Goal: Communication & Community: Answer question/provide support

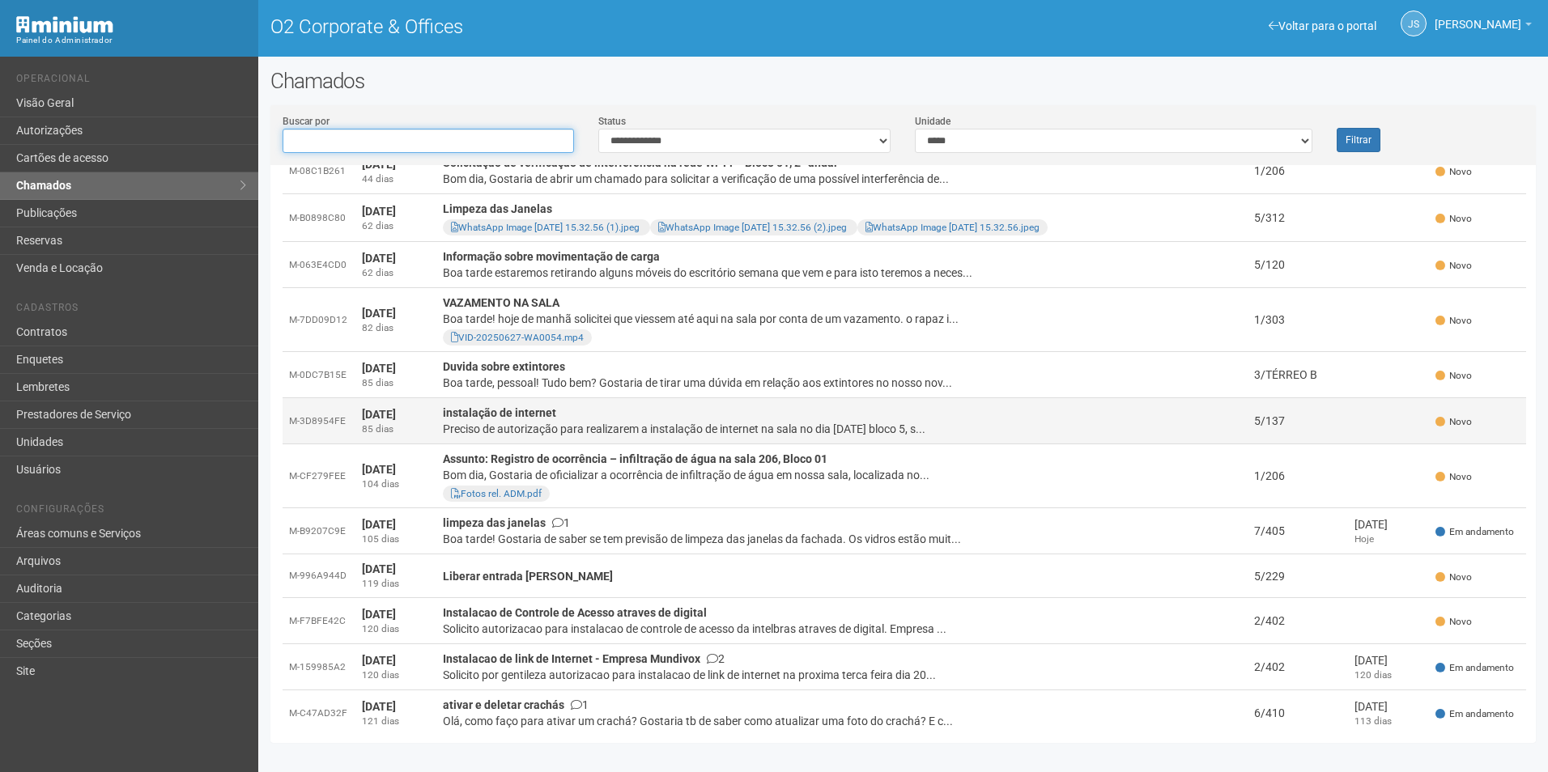
scroll to position [405, 0]
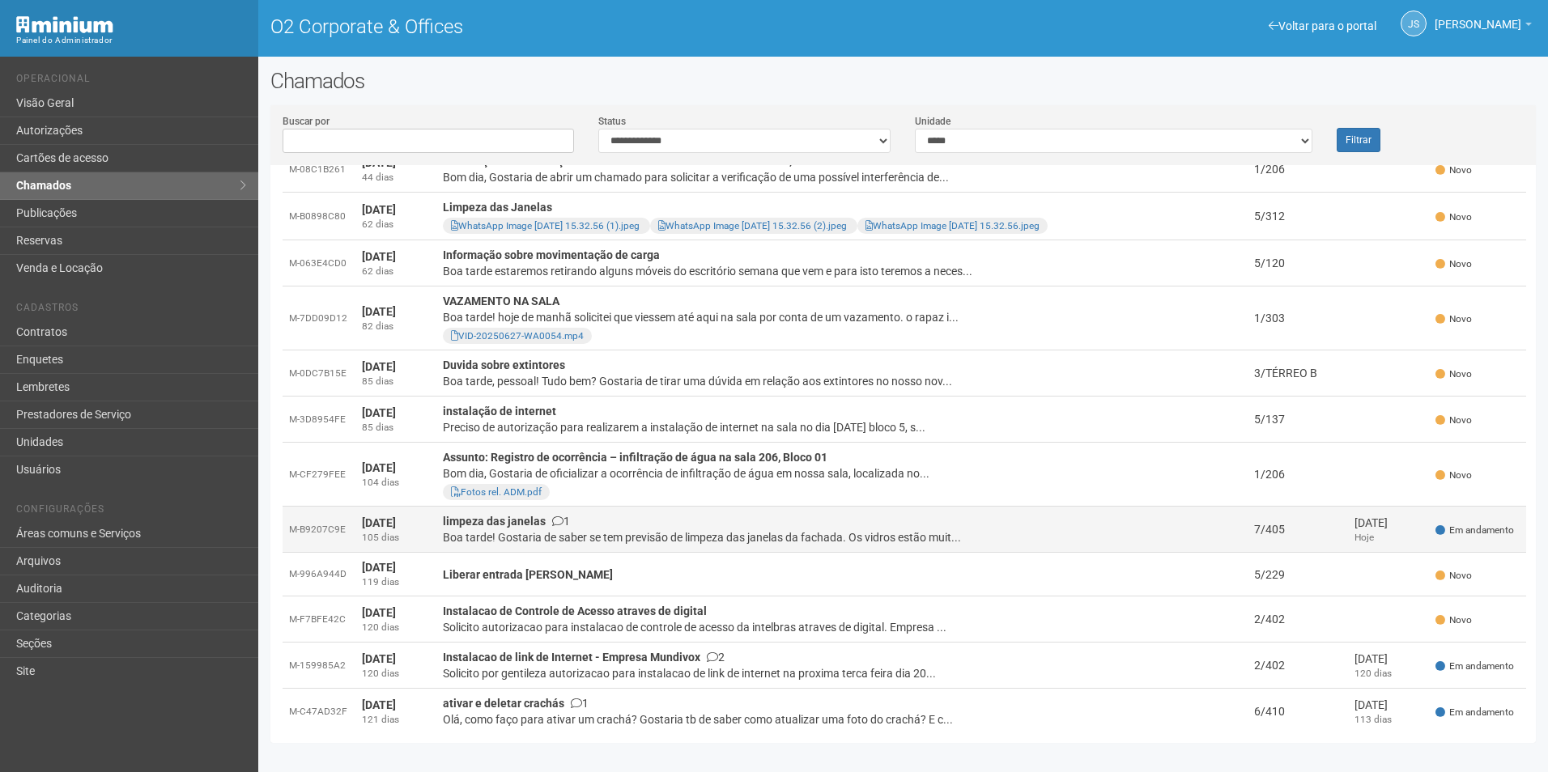
click at [555, 533] on div "Boa tarde! Gostaria de saber se tem previsão de limpeza das janelas da fachada.…" at bounding box center [842, 537] width 799 height 16
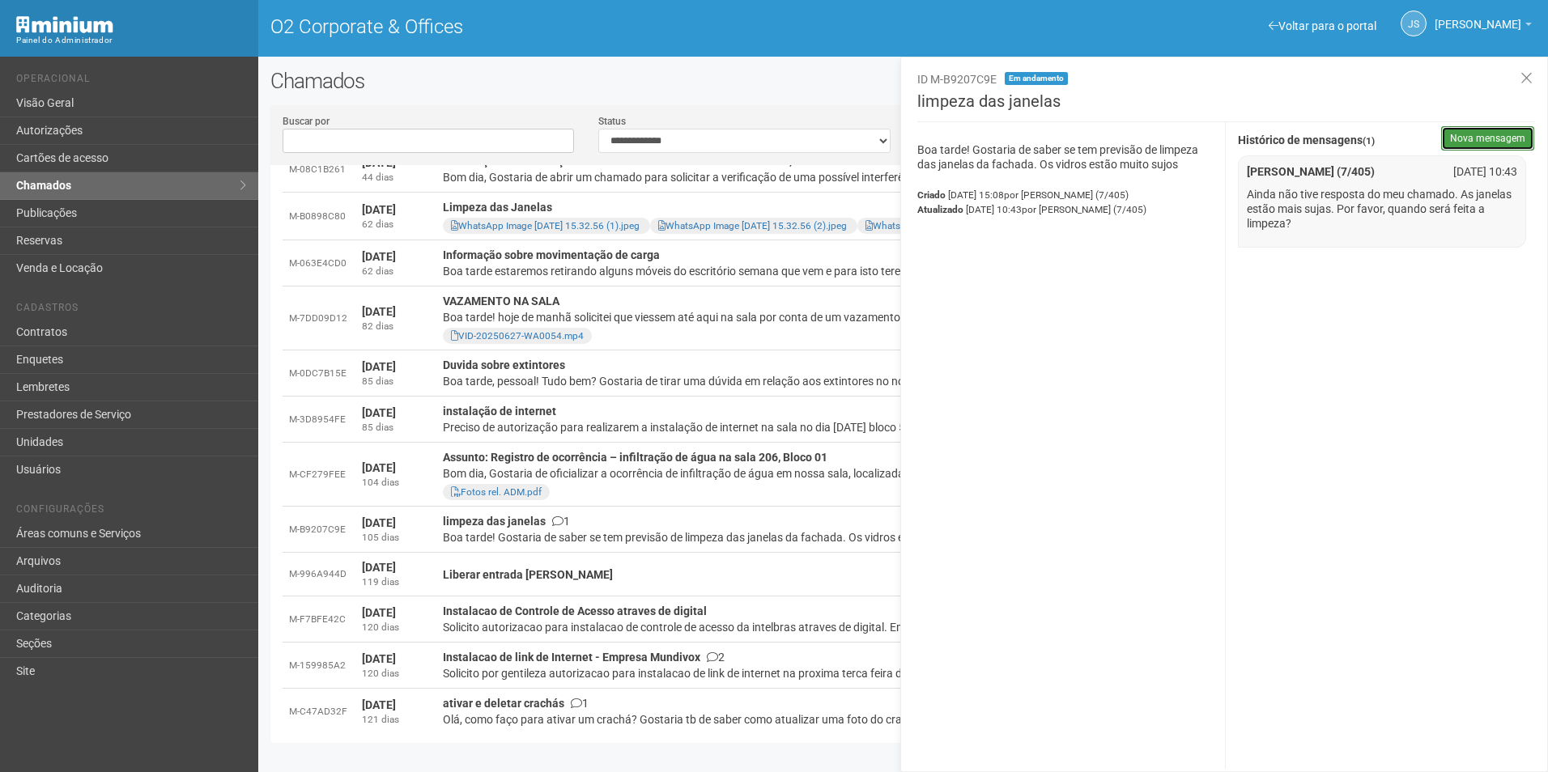
click at [1486, 133] on button "Nova mensagem" at bounding box center [1487, 138] width 93 height 24
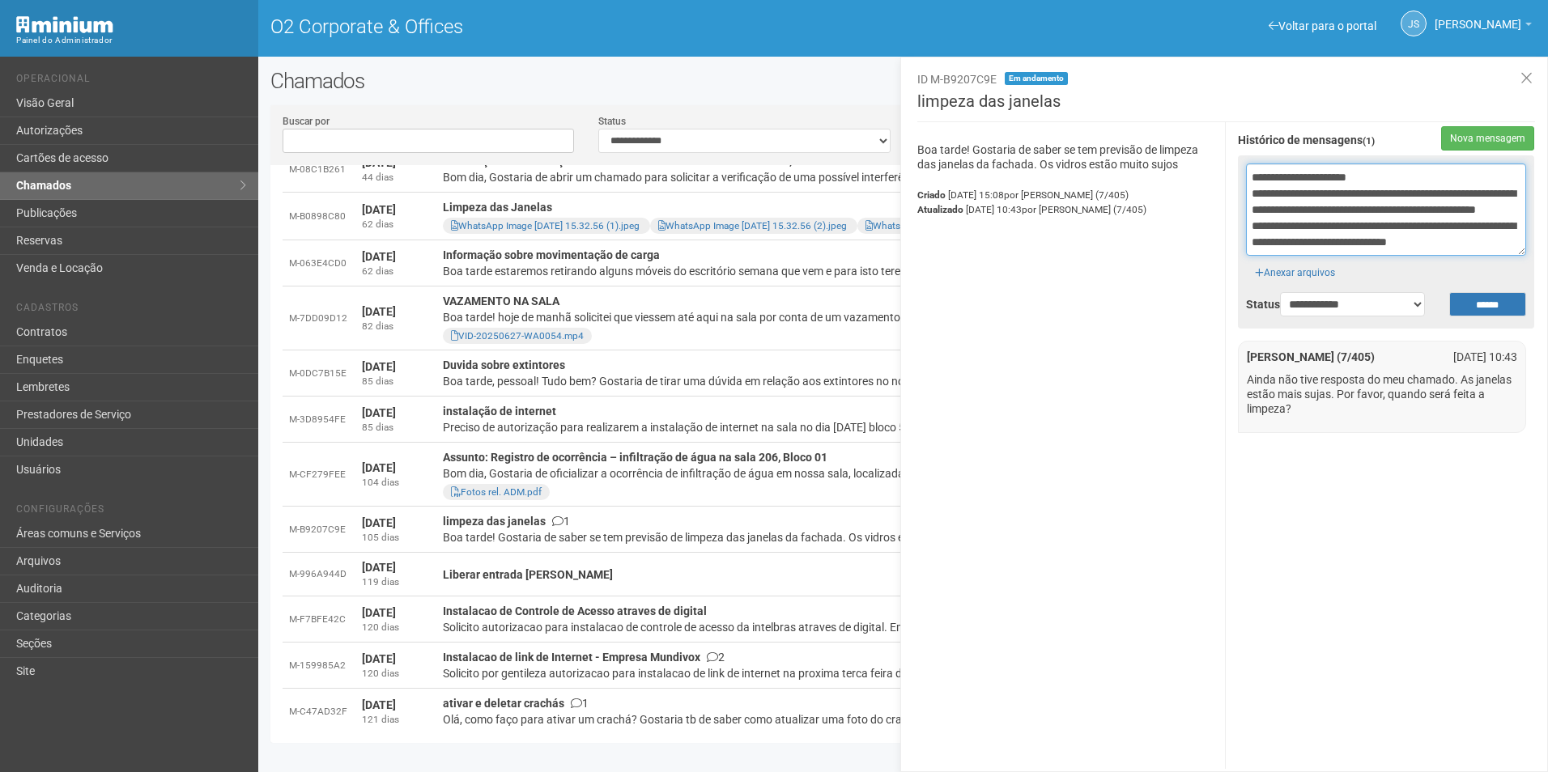
scroll to position [27, 0]
type textarea "**********"
click at [1341, 307] on select "**********" at bounding box center [1352, 304] width 145 height 24
drag, startPoint x: 1427, startPoint y: 261, endPoint x: 1442, endPoint y: 277, distance: 21.8
click at [1427, 261] on div "Anexar arquivos" at bounding box center [1386, 268] width 280 height 24
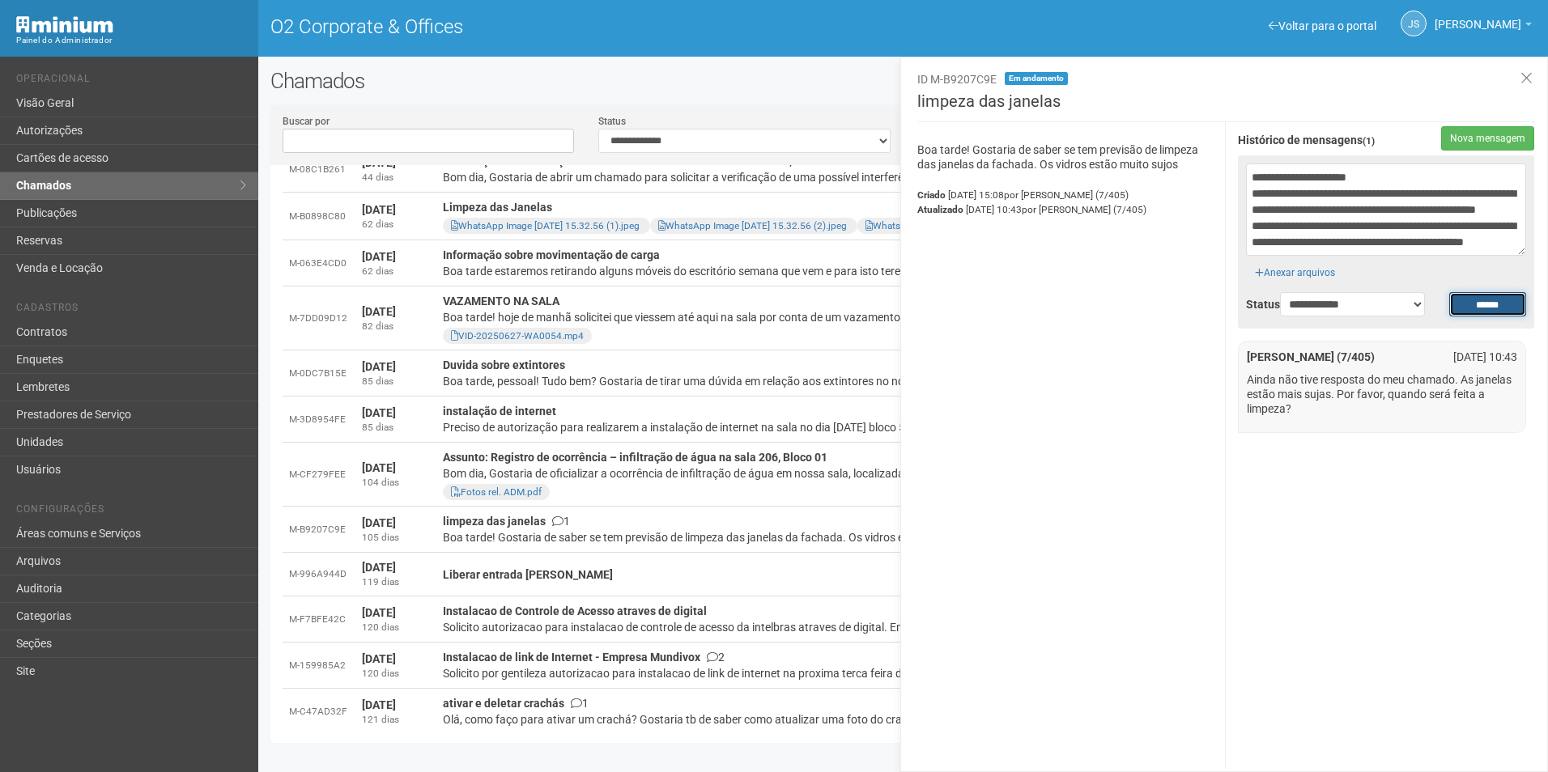
click at [1495, 309] on input "******" at bounding box center [1487, 304] width 77 height 24
type input "**********"
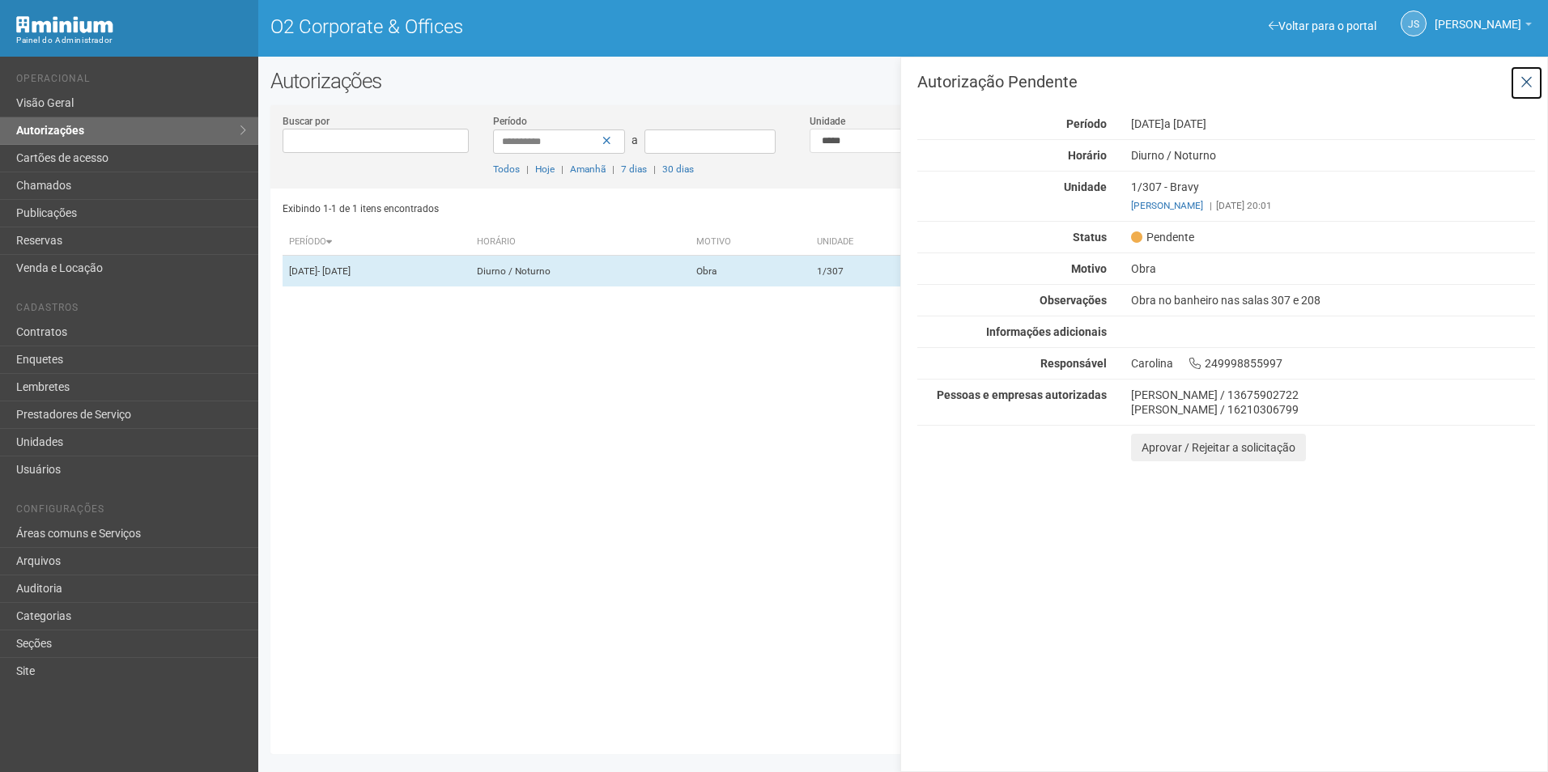
click at [1529, 83] on icon at bounding box center [1526, 82] width 12 height 16
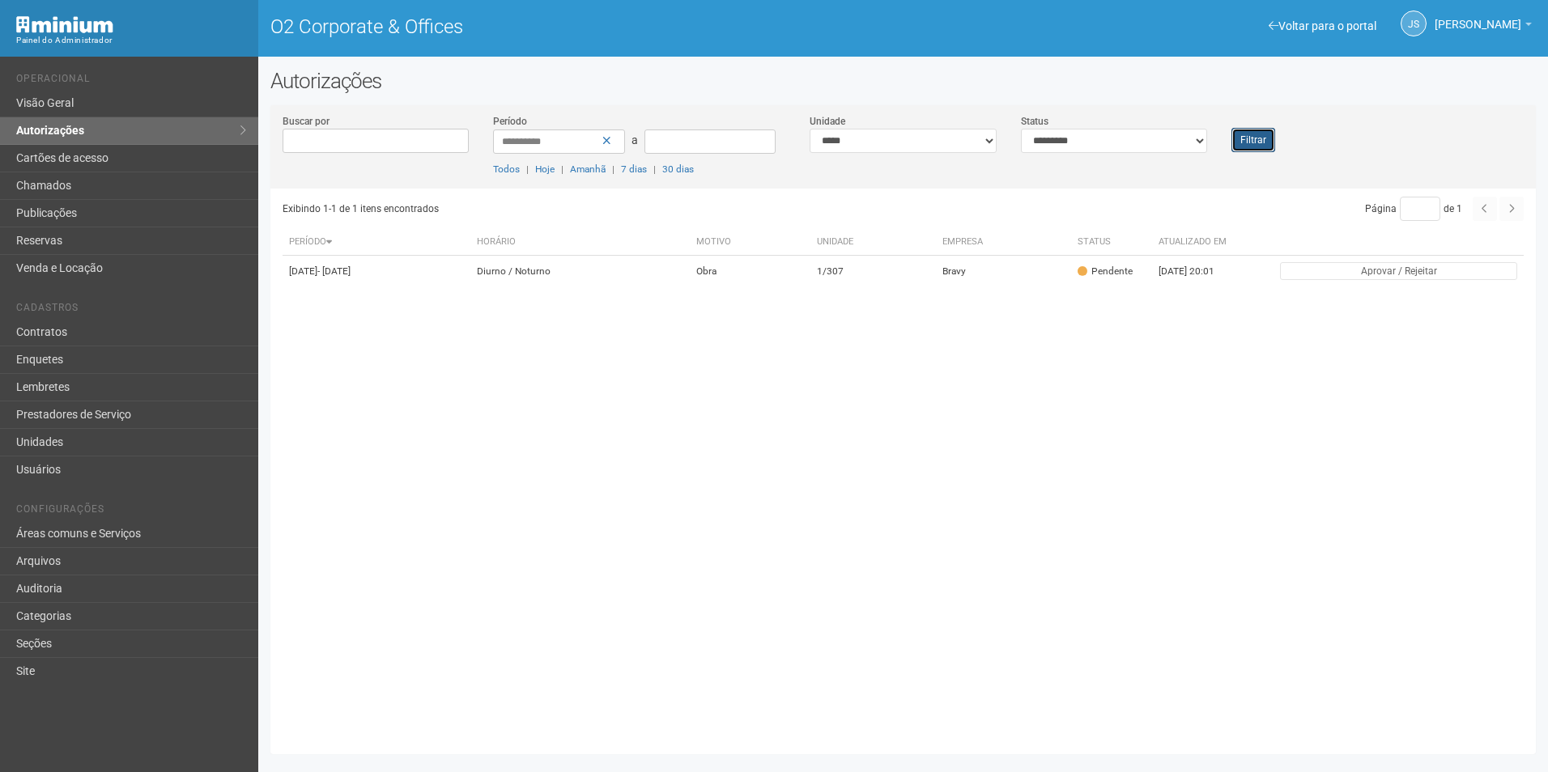
click at [1269, 147] on button "Filtrar" at bounding box center [1253, 140] width 44 height 24
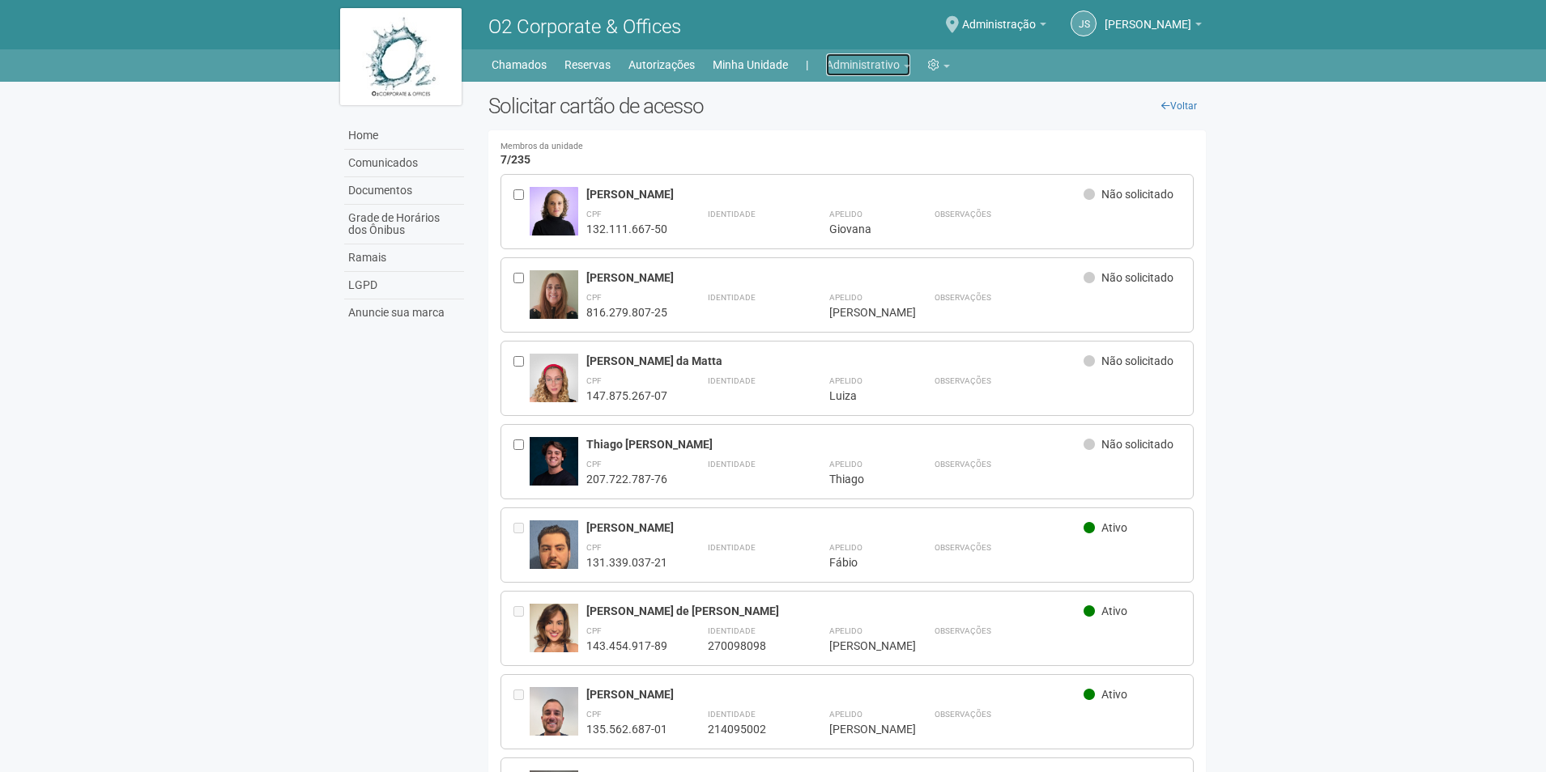
click at [870, 64] on link "Administrativo" at bounding box center [868, 64] width 84 height 23
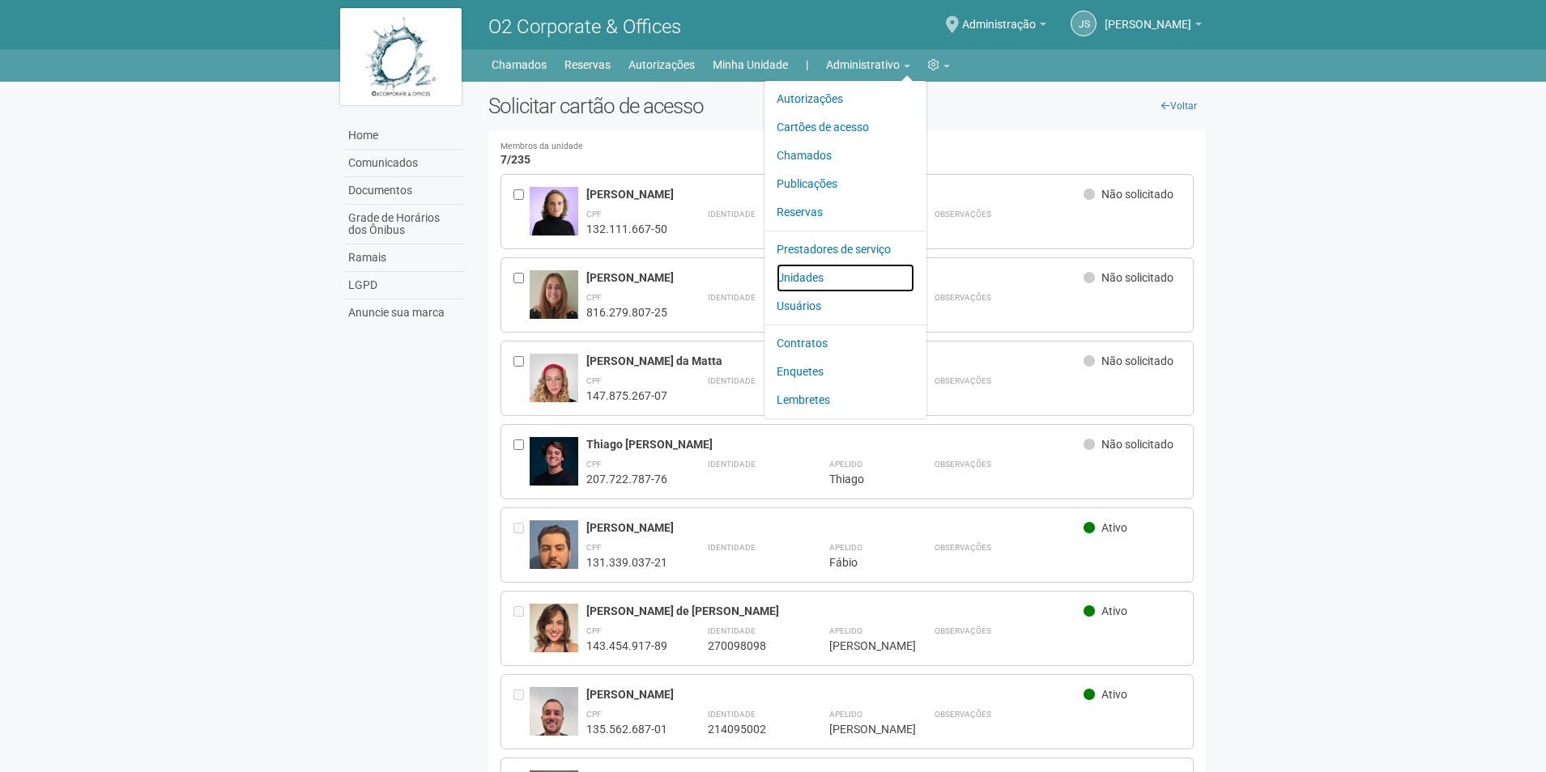
click at [811, 278] on link "Unidades" at bounding box center [845, 278] width 138 height 28
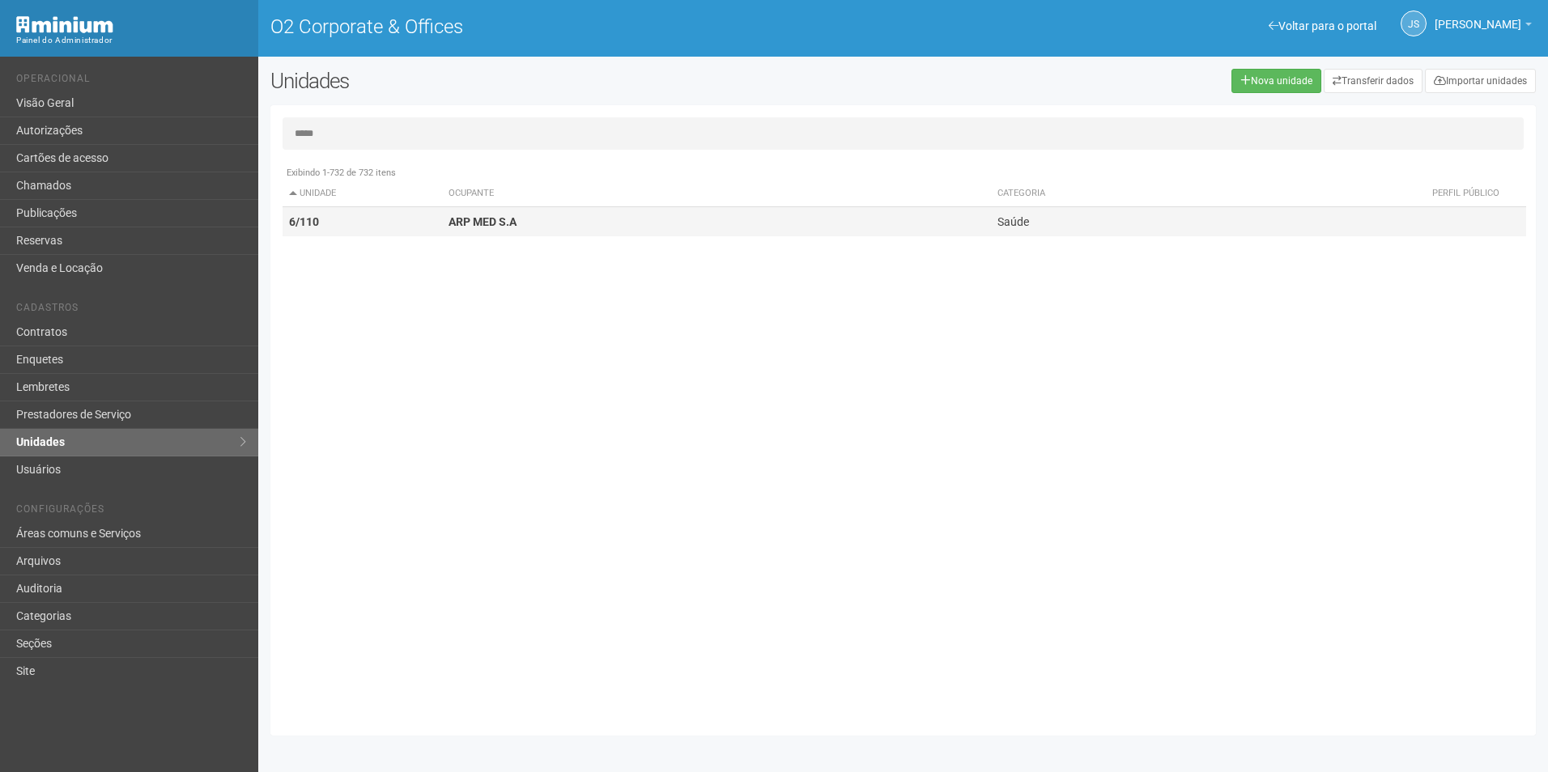
type input "*****"
click at [518, 221] on td "ARP MED S.A" at bounding box center [716, 222] width 549 height 30
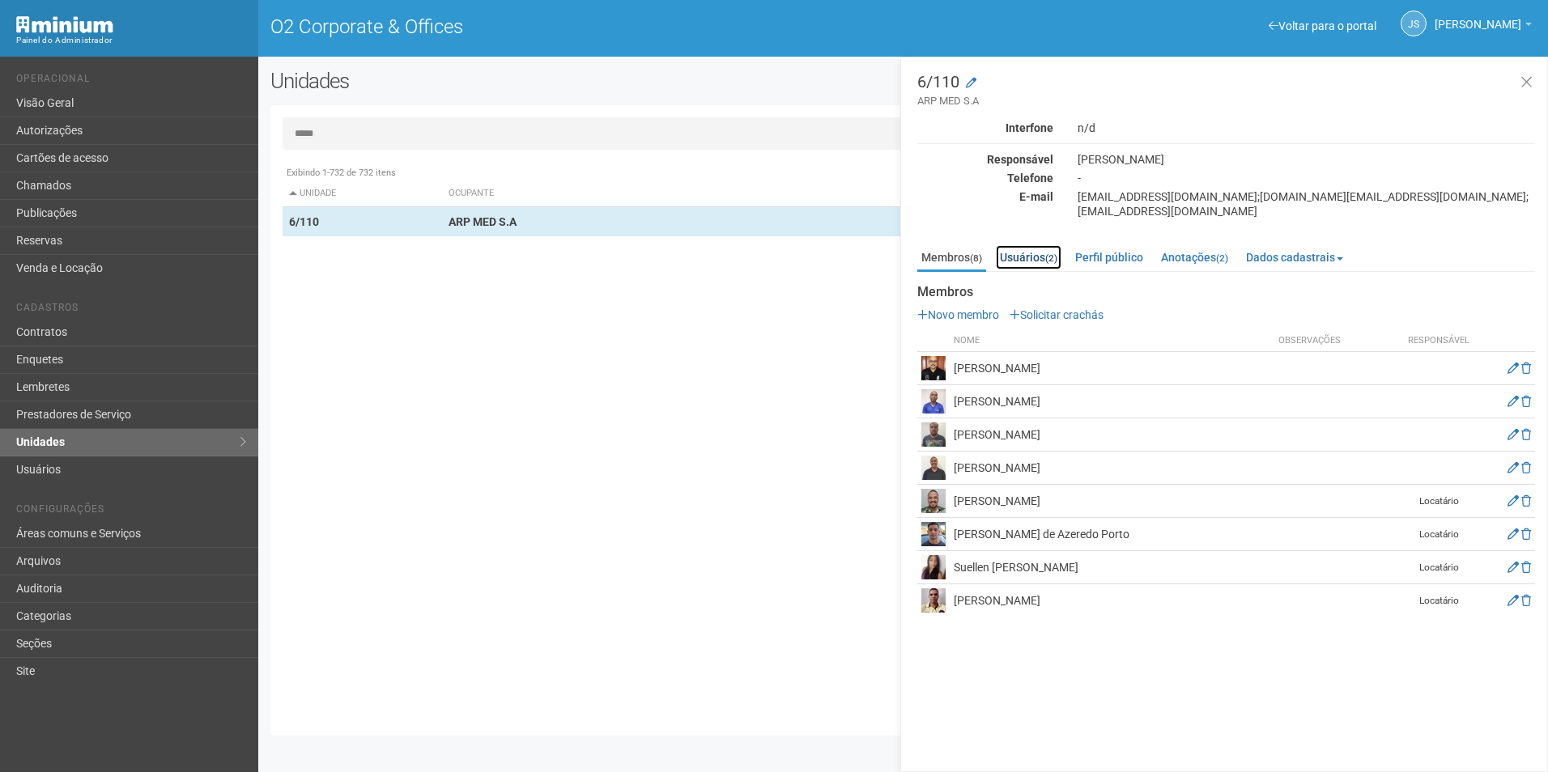
click at [1027, 259] on link "Usuários (2)" at bounding box center [1029, 257] width 66 height 24
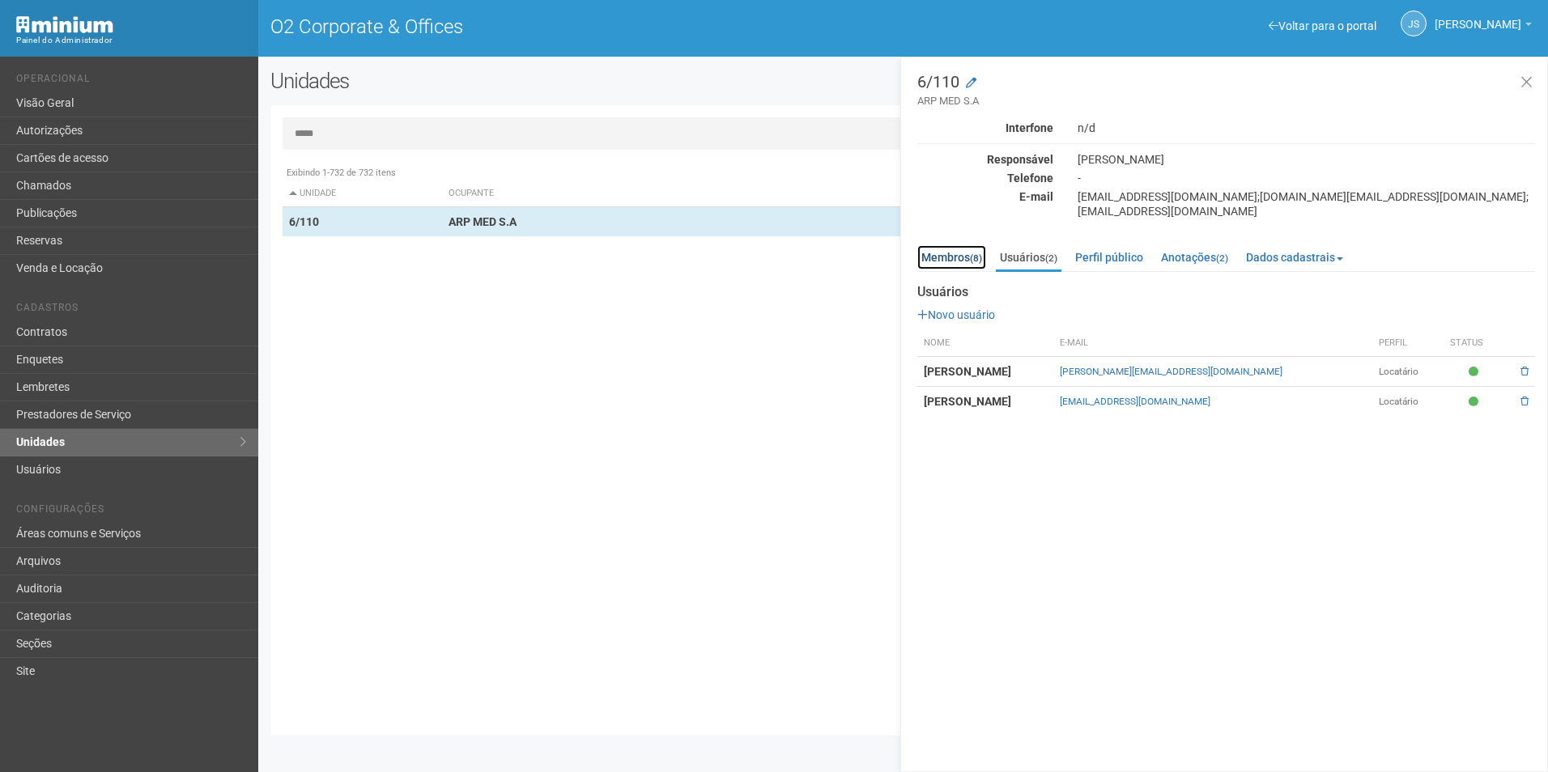
click at [959, 264] on link "Membros (8)" at bounding box center [951, 257] width 69 height 24
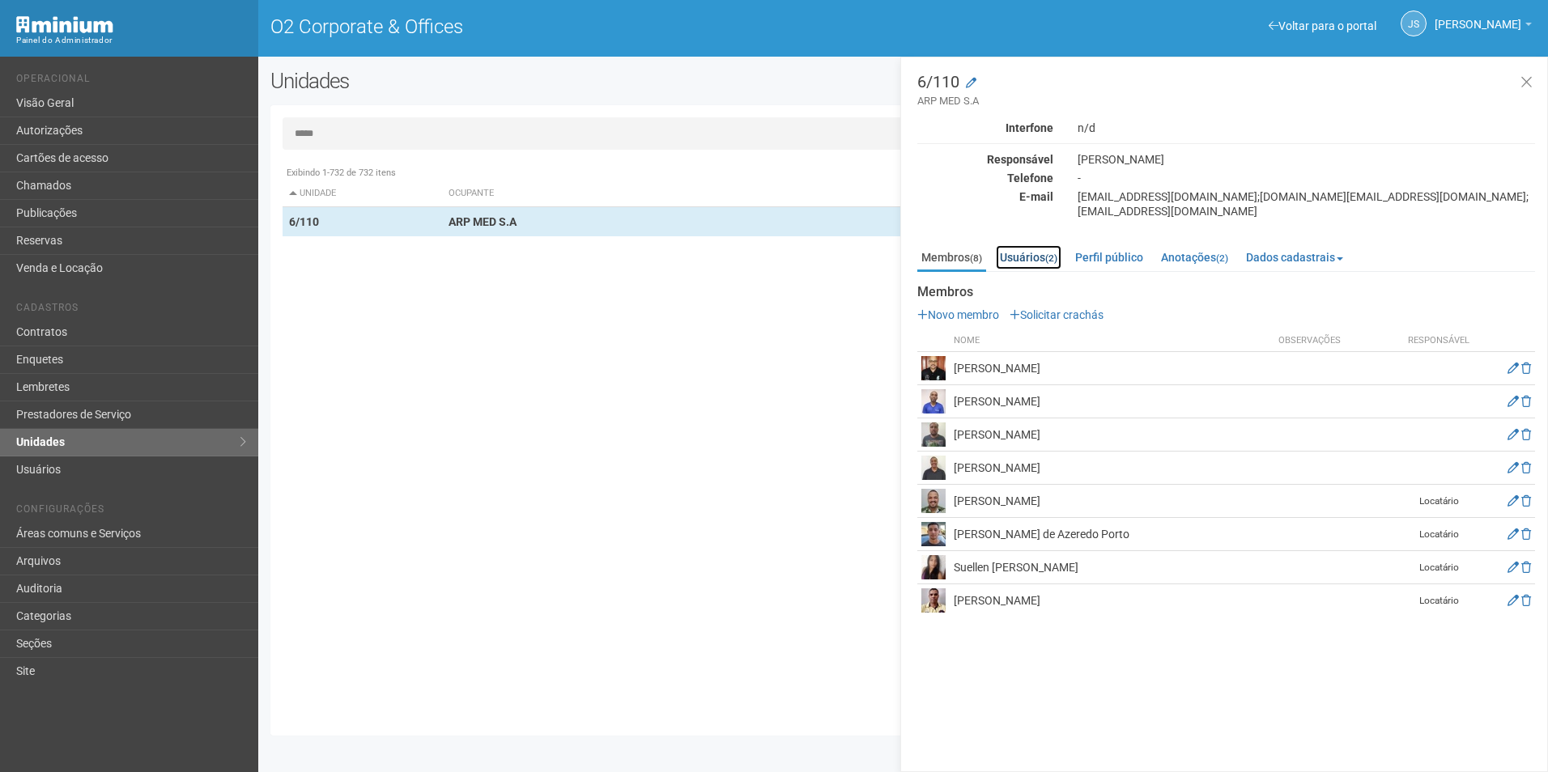
click at [1020, 254] on link "Usuários (2)" at bounding box center [1029, 257] width 66 height 24
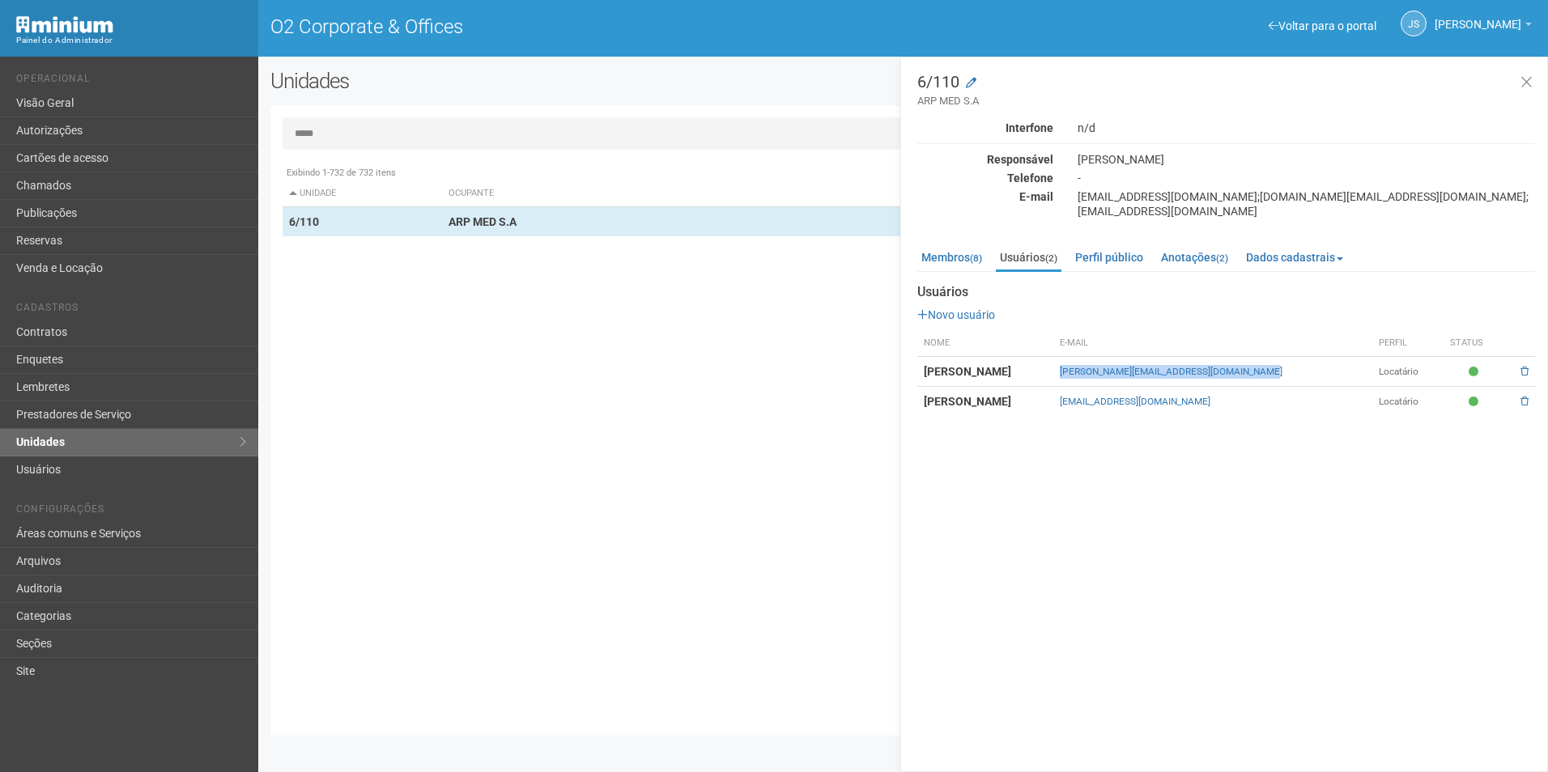
drag, startPoint x: 1107, startPoint y: 376, endPoint x: 1320, endPoint y: 382, distance: 213.0
click at [1320, 382] on tr "Anderson Lino dos santos anderson.santos@profarmaspecialty.com.br Locatário" at bounding box center [1226, 372] width 618 height 30
click at [1053, 381] on td "Anderson Lino dos santos" at bounding box center [985, 372] width 136 height 30
click at [1053, 382] on td "Anderson Lino dos santos" at bounding box center [985, 372] width 136 height 30
drag, startPoint x: 923, startPoint y: 368, endPoint x: 1057, endPoint y: 376, distance: 134.6
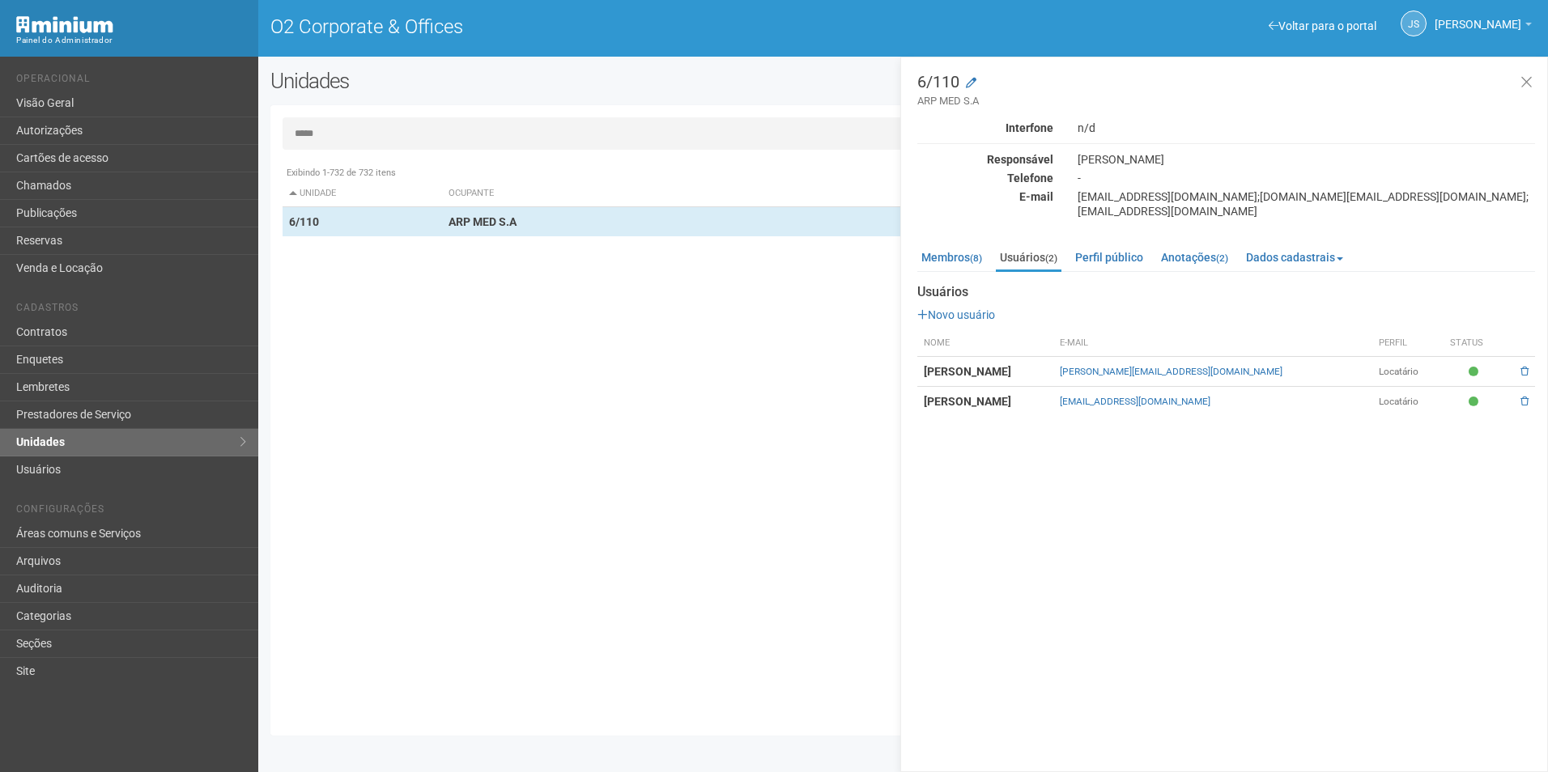
click at [1053, 376] on td "Anderson Lino dos santos" at bounding box center [985, 372] width 136 height 30
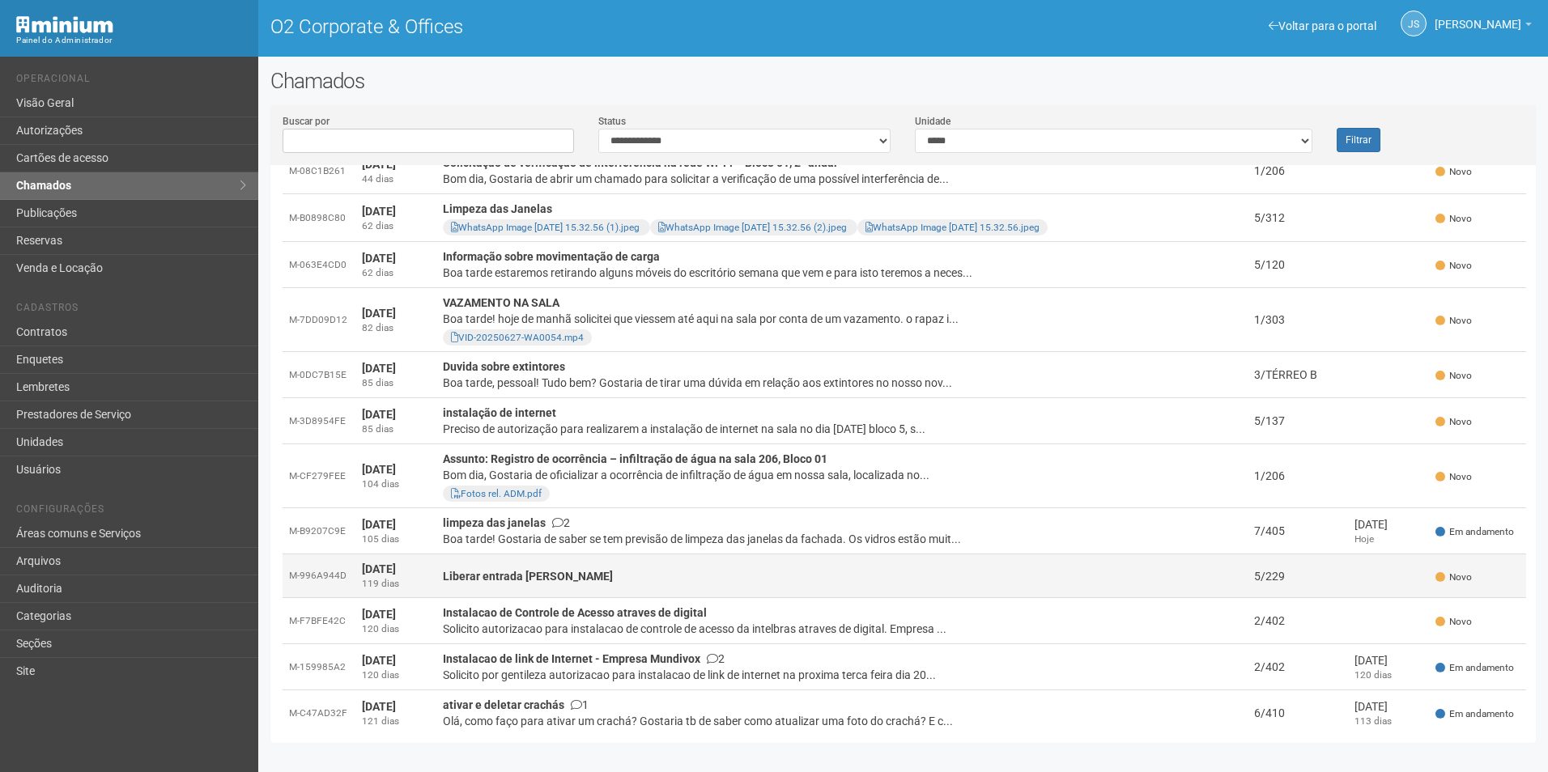
scroll to position [405, 0]
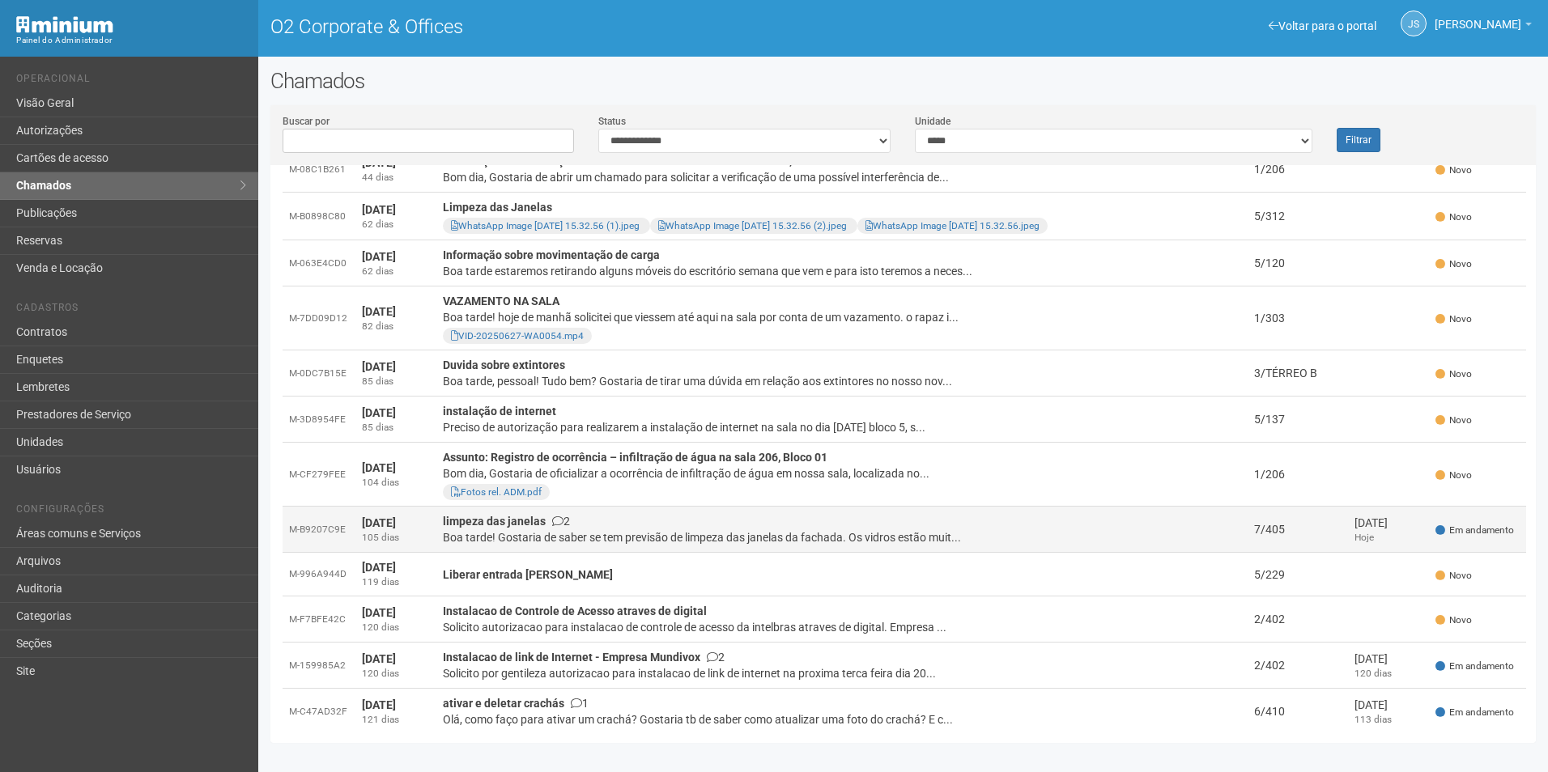
click at [461, 535] on div "Boa tarde! Gostaria de saber se tem previsão de limpeza das janelas da fachada.…" at bounding box center [842, 537] width 799 height 16
